Goal: Check status: Check status

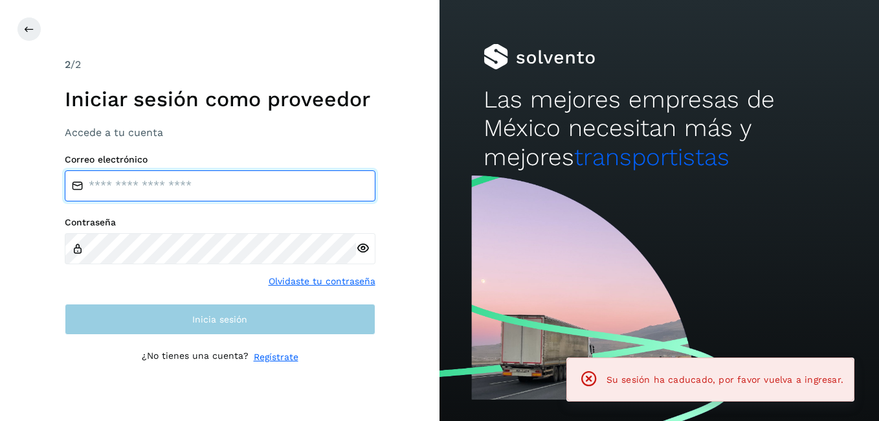
type input "**********"
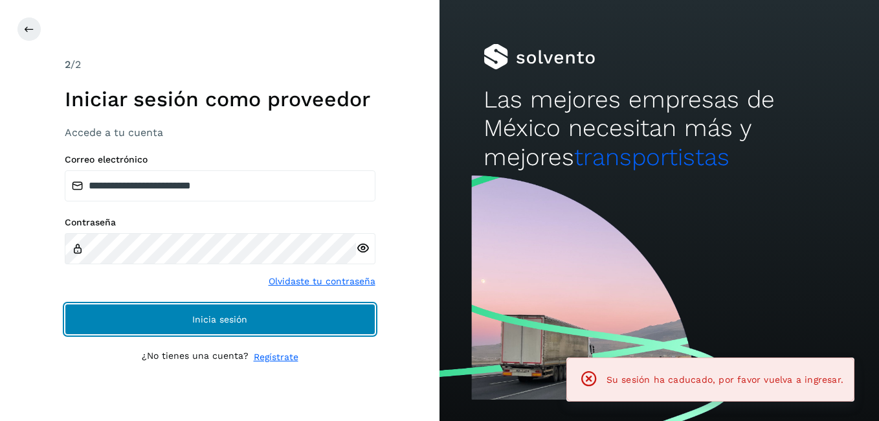
click at [183, 323] on button "Inicia sesión" at bounding box center [220, 318] width 311 height 31
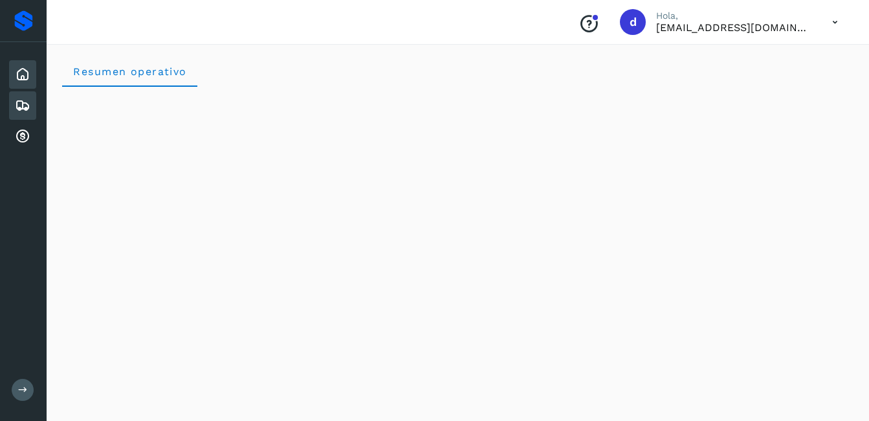
click at [13, 98] on div "Embarques" at bounding box center [22, 105] width 27 height 28
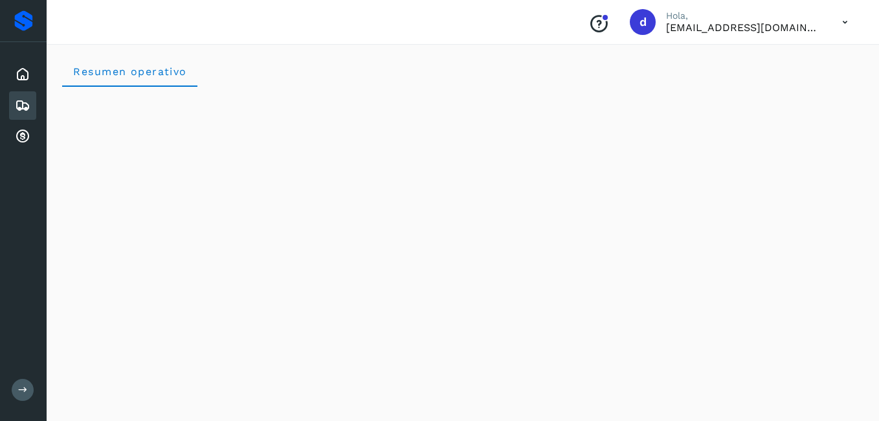
click at [17, 107] on icon at bounding box center [23, 106] width 16 height 16
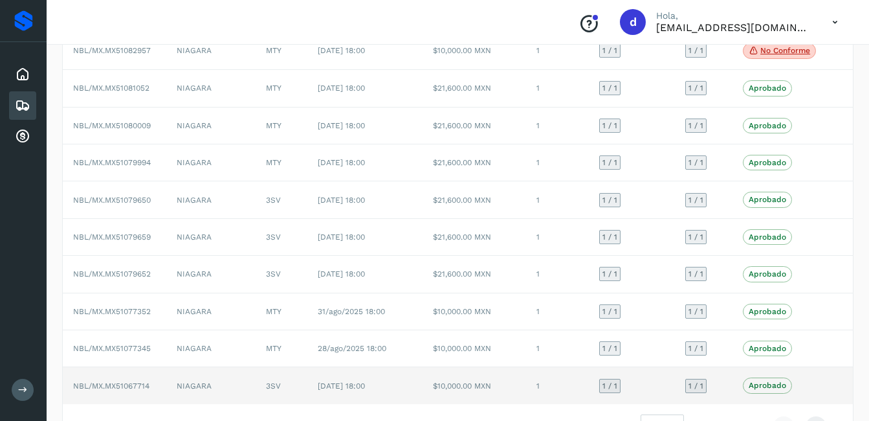
scroll to position [179, 0]
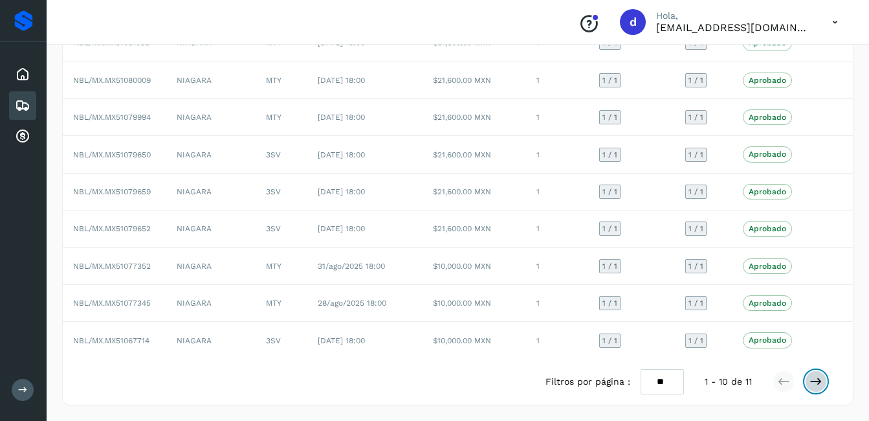
click at [818, 387] on icon at bounding box center [815, 381] width 13 height 13
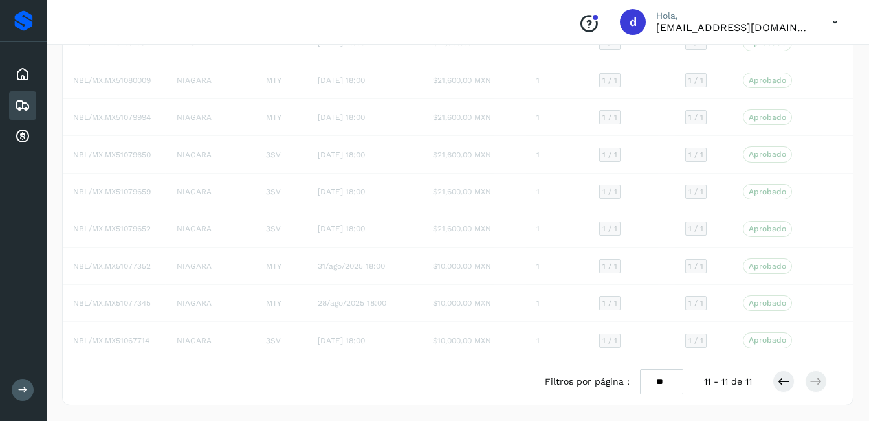
scroll to position [0, 0]
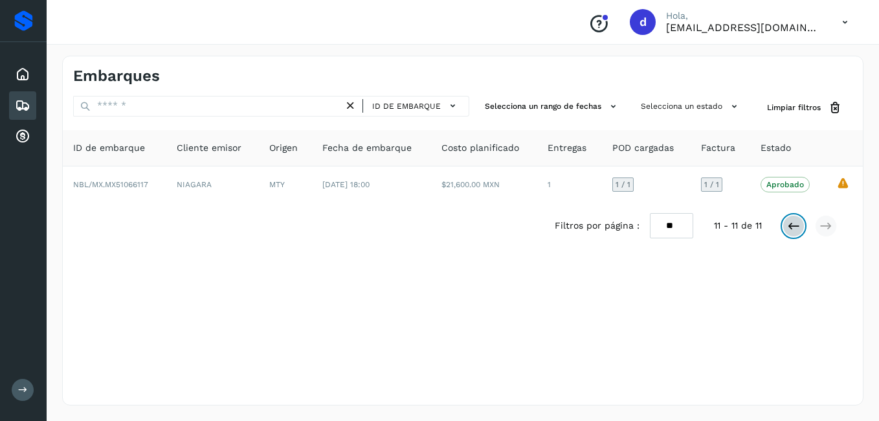
click at [793, 221] on icon at bounding box center [793, 225] width 13 height 13
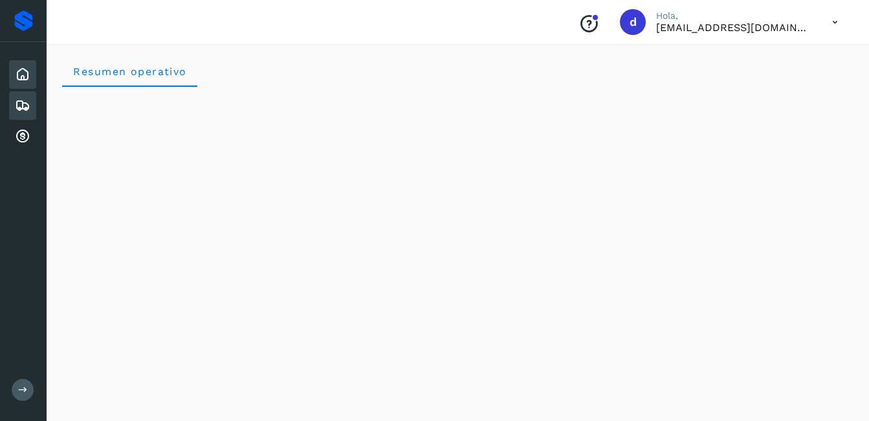
click at [16, 105] on icon at bounding box center [23, 106] width 16 height 16
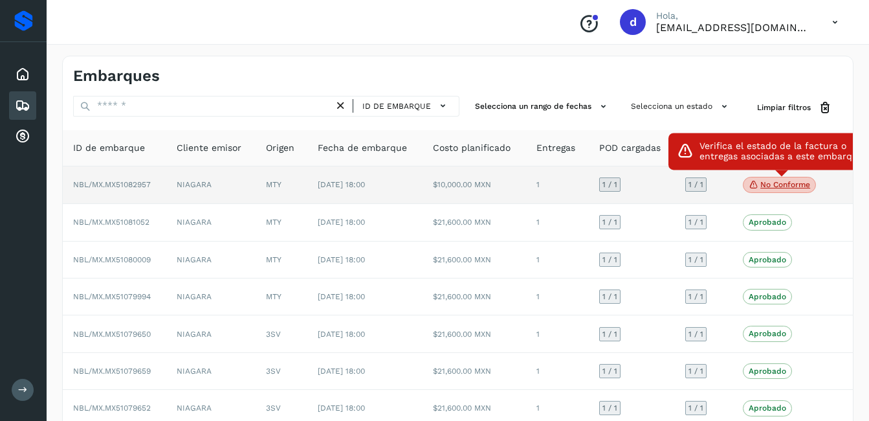
click at [780, 191] on span "No conforme" at bounding box center [779, 185] width 73 height 17
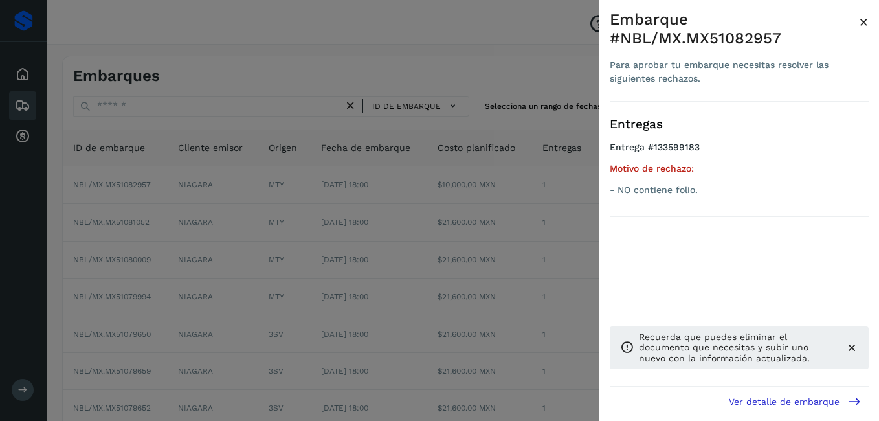
click at [861, 15] on span "×" at bounding box center [864, 22] width 10 height 18
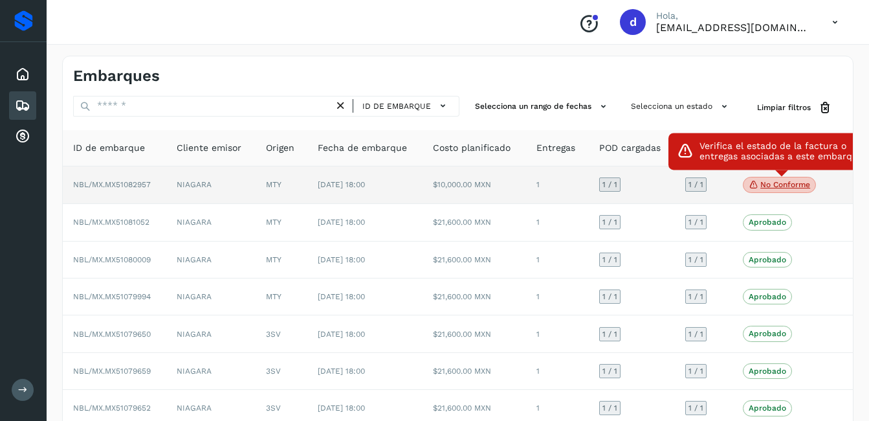
click at [784, 189] on p "No conforme" at bounding box center [785, 184] width 50 height 9
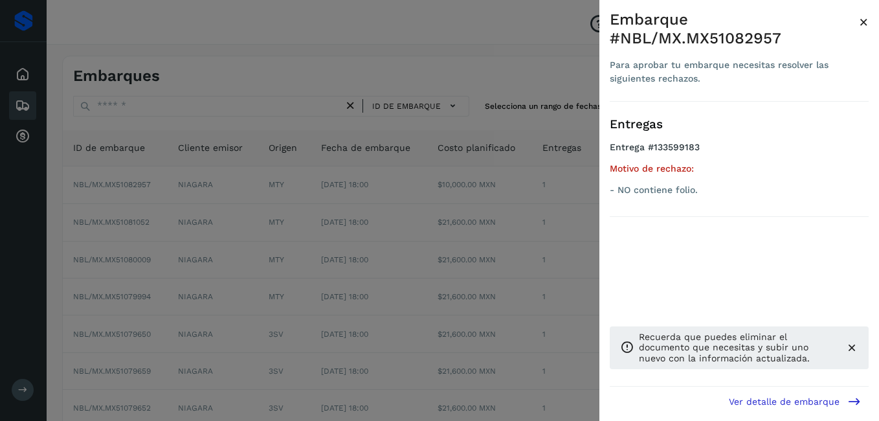
click at [547, 256] on div at bounding box center [439, 210] width 879 height 421
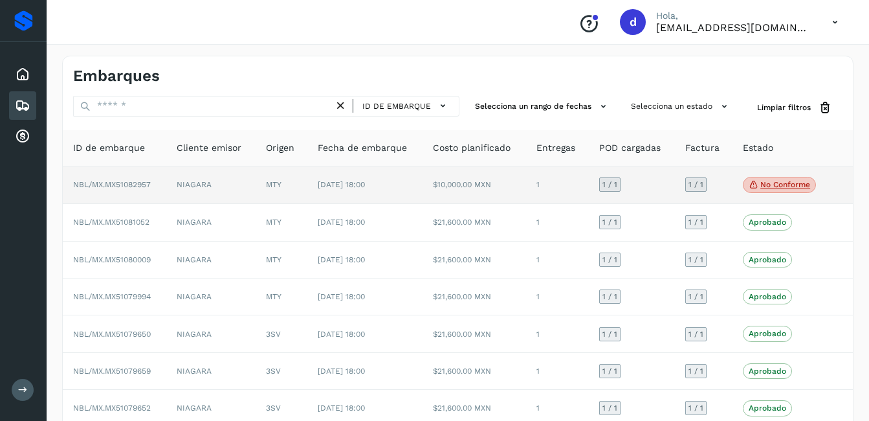
click at [130, 186] on span "NBL/MX.MX51082957" at bounding box center [112, 184] width 78 height 9
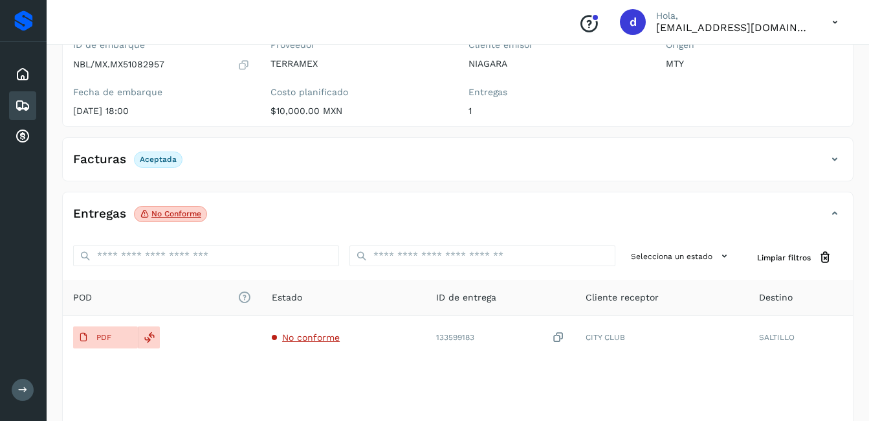
scroll to position [194, 0]
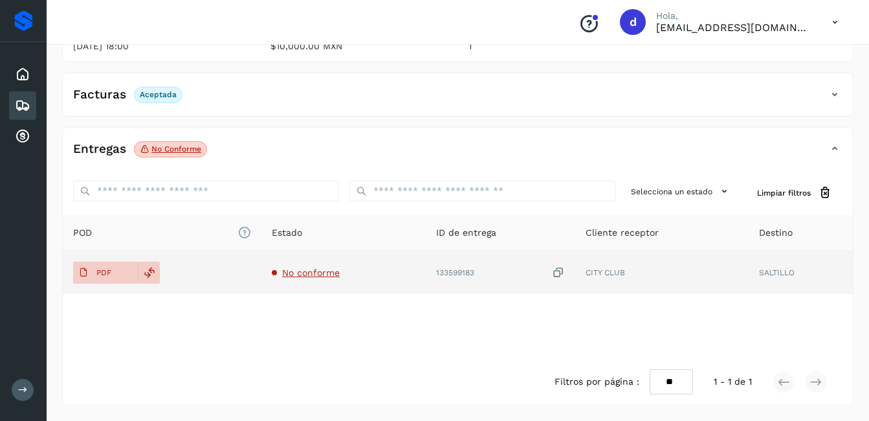
click at [327, 275] on span "No conforme" at bounding box center [311, 272] width 58 height 10
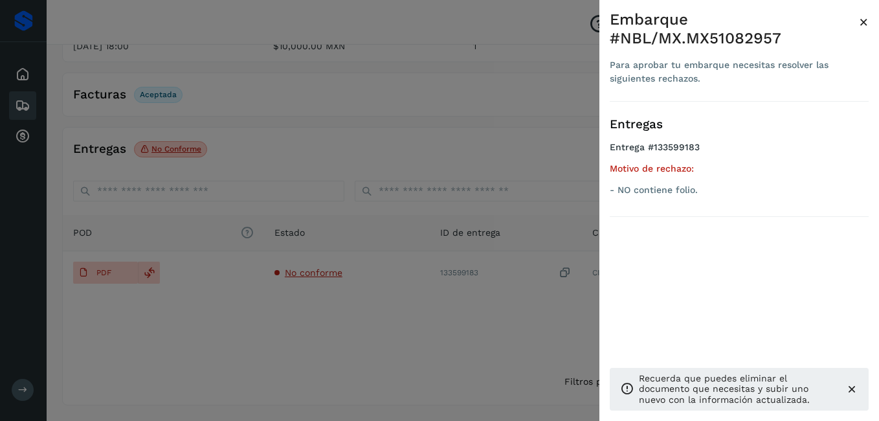
click at [868, 28] on span "×" at bounding box center [864, 22] width 10 height 18
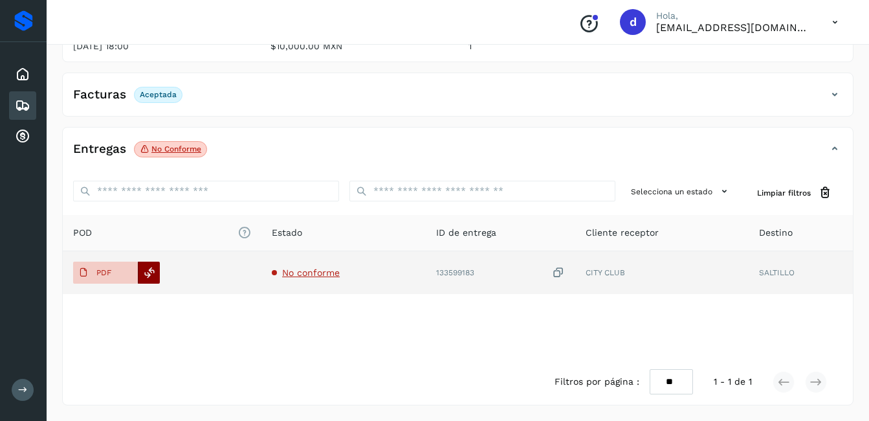
click at [146, 270] on icon at bounding box center [150, 273] width 12 height 12
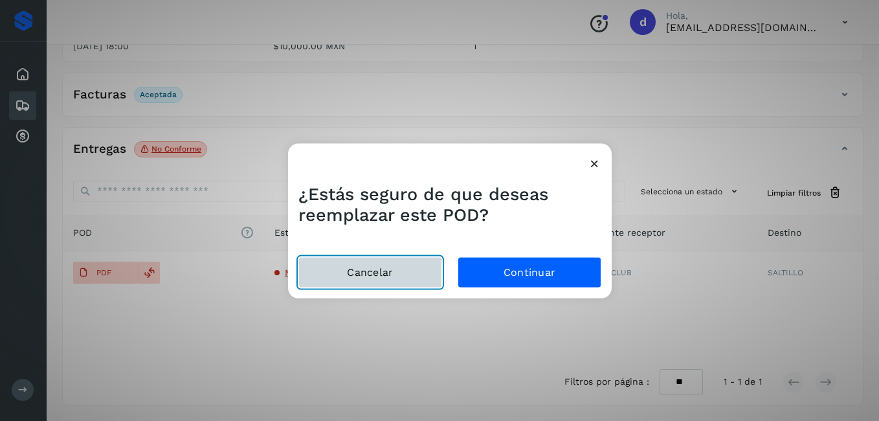
click at [384, 287] on button "Cancelar" at bounding box center [370, 271] width 144 height 31
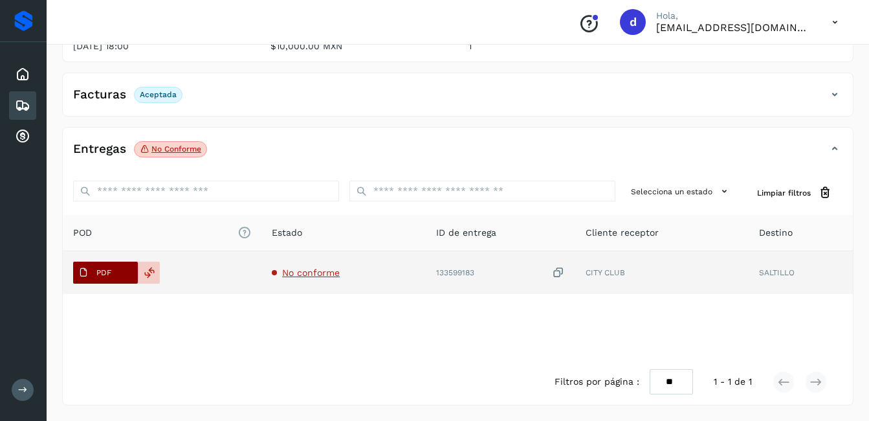
click at [93, 274] on span "PDF" at bounding box center [94, 272] width 43 height 21
click at [294, 275] on span "No conforme" at bounding box center [311, 272] width 58 height 10
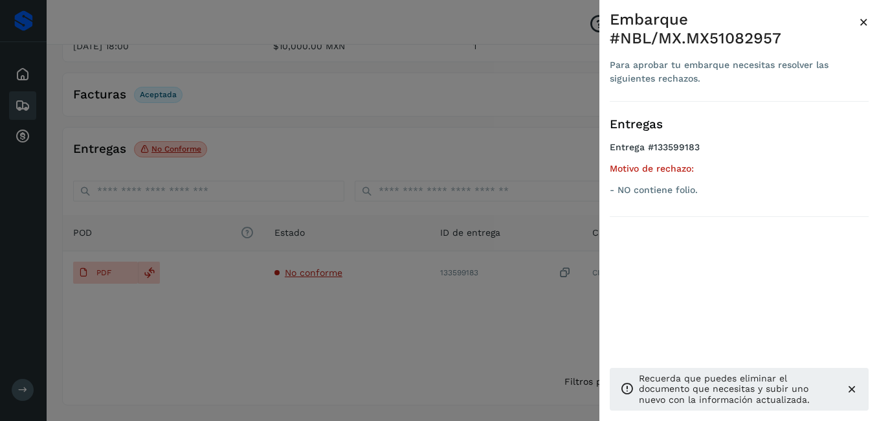
click at [146, 270] on div at bounding box center [439, 210] width 879 height 421
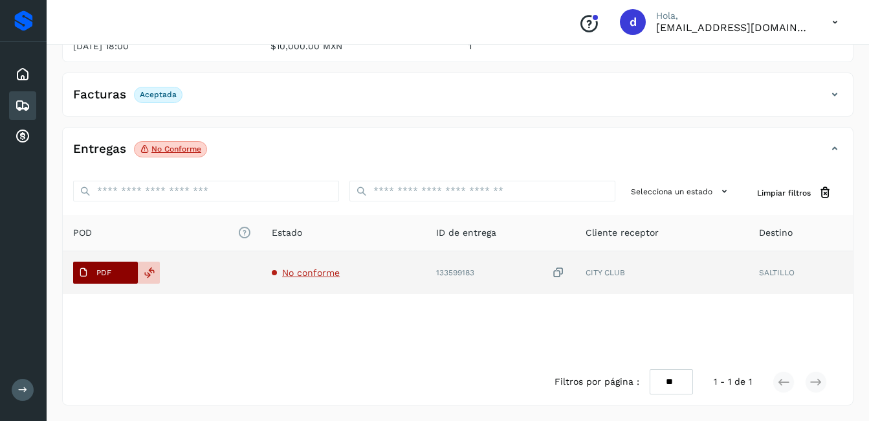
click at [95, 268] on span "PDF" at bounding box center [94, 272] width 43 height 21
click at [157, 268] on div at bounding box center [149, 272] width 22 height 22
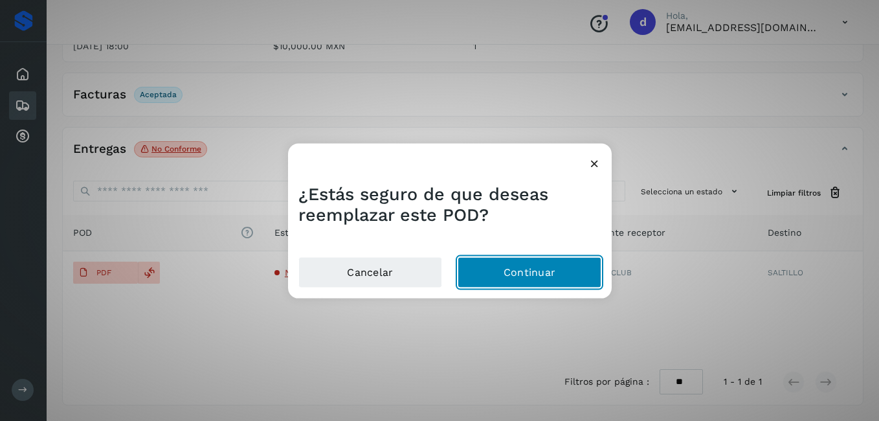
click at [481, 271] on button "Continuar" at bounding box center [529, 271] width 144 height 31
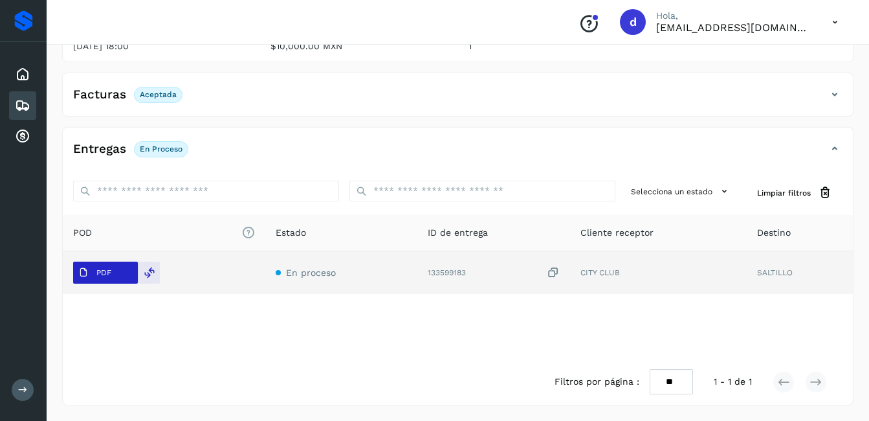
click at [102, 270] on p "PDF" at bounding box center [103, 272] width 15 height 9
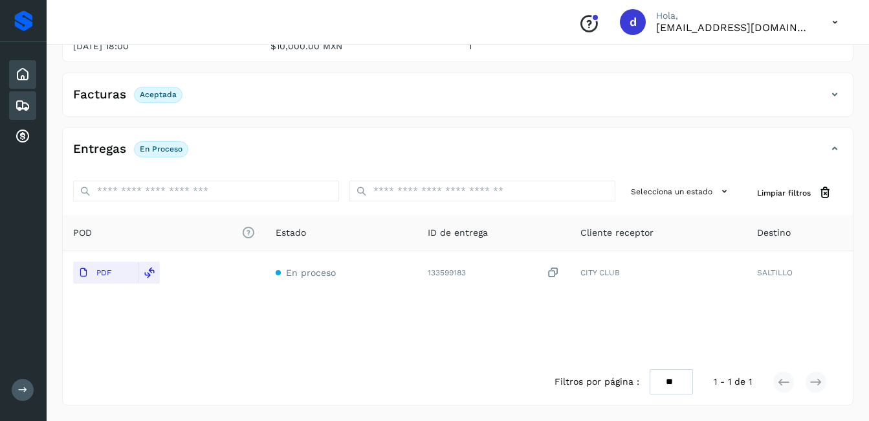
click at [19, 76] on icon at bounding box center [23, 75] width 16 height 16
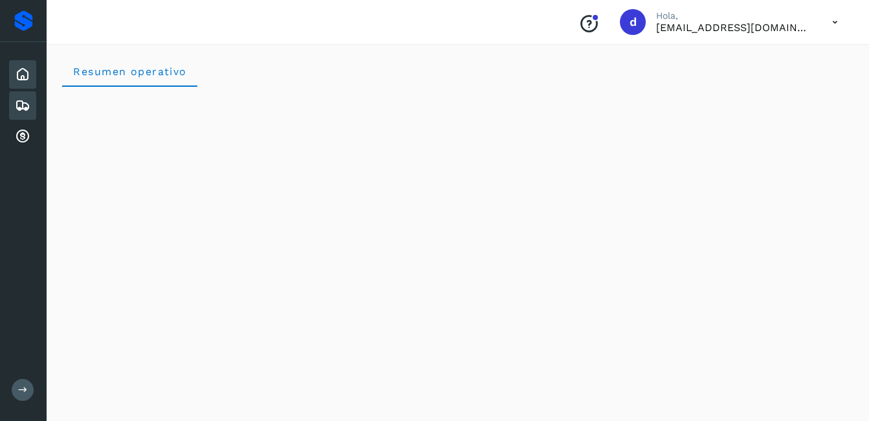
click at [16, 105] on div "Embarques" at bounding box center [22, 105] width 27 height 28
